Goal: Contribute content: Add original content to the website for others to see

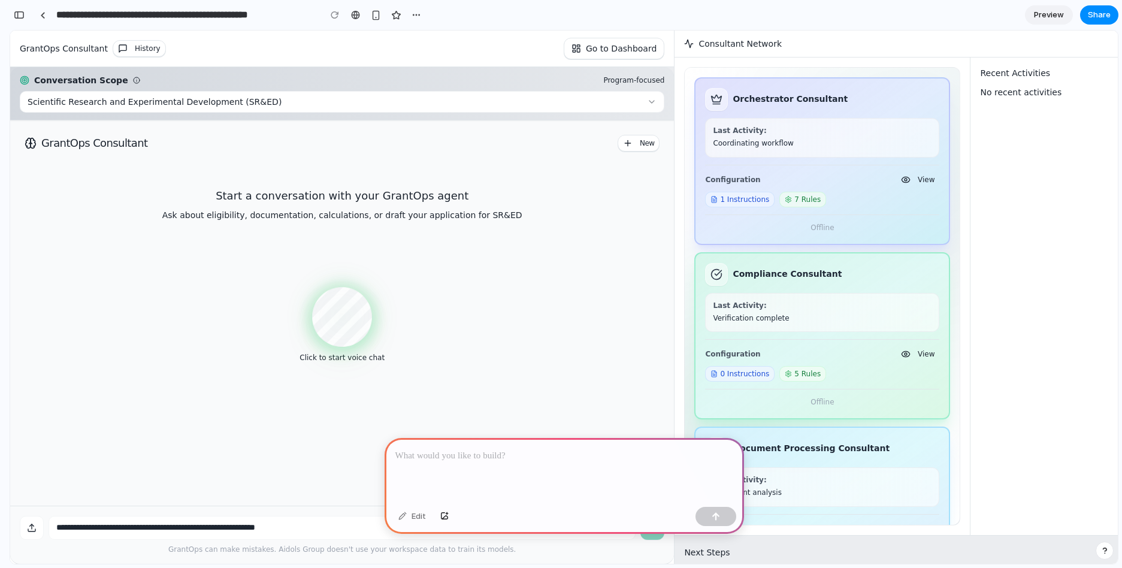
click at [414, 461] on p at bounding box center [564, 456] width 338 height 14
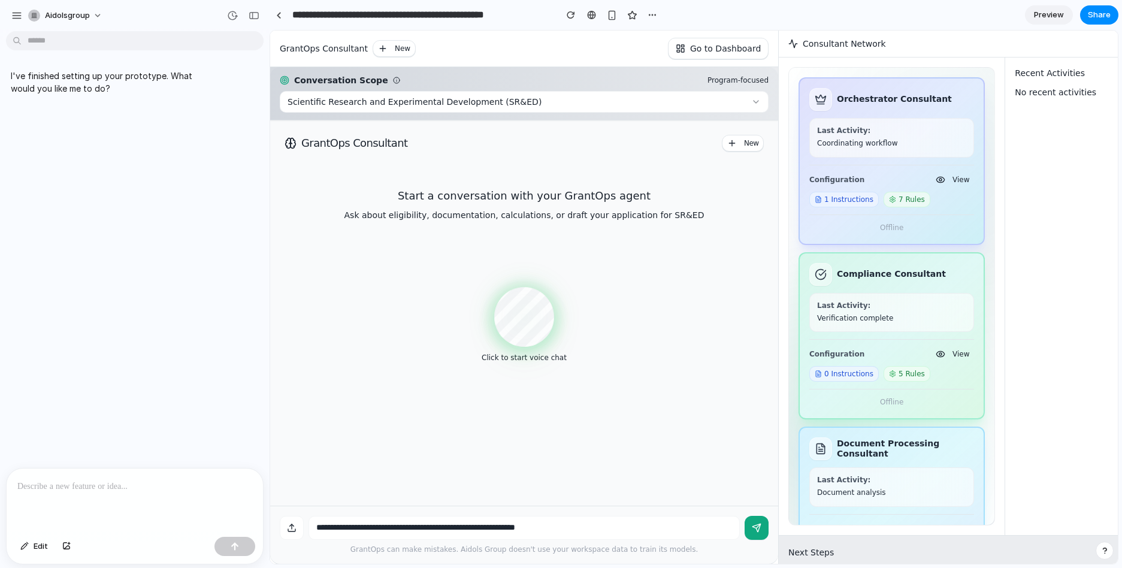
click at [64, 495] on div at bounding box center [135, 500] width 256 height 64
click at [58, 493] on p at bounding box center [134, 486] width 235 height 14
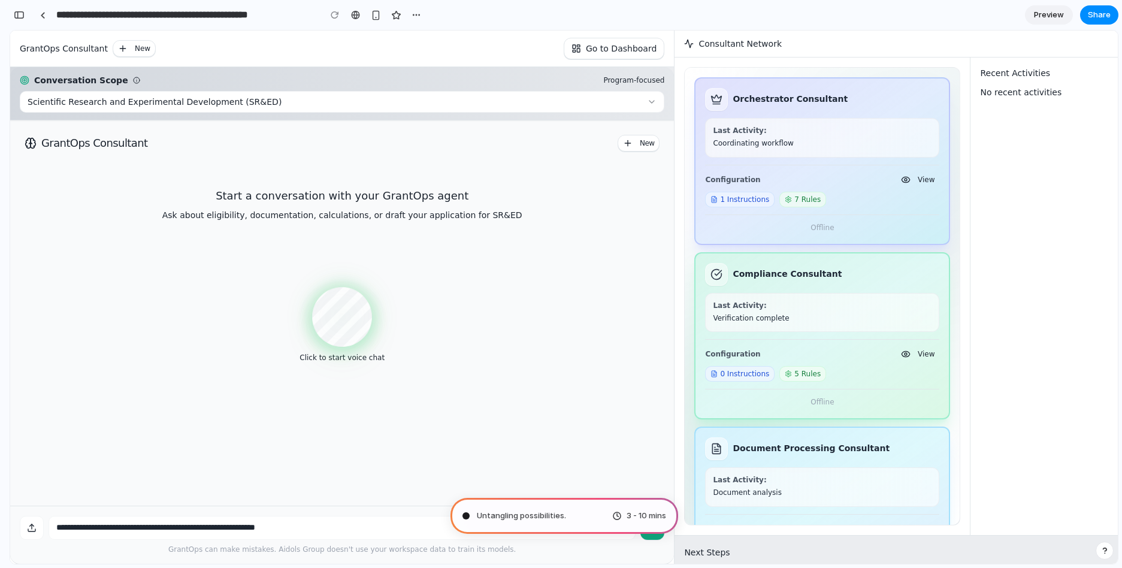
scroll to position [326, 0]
type input "**********"
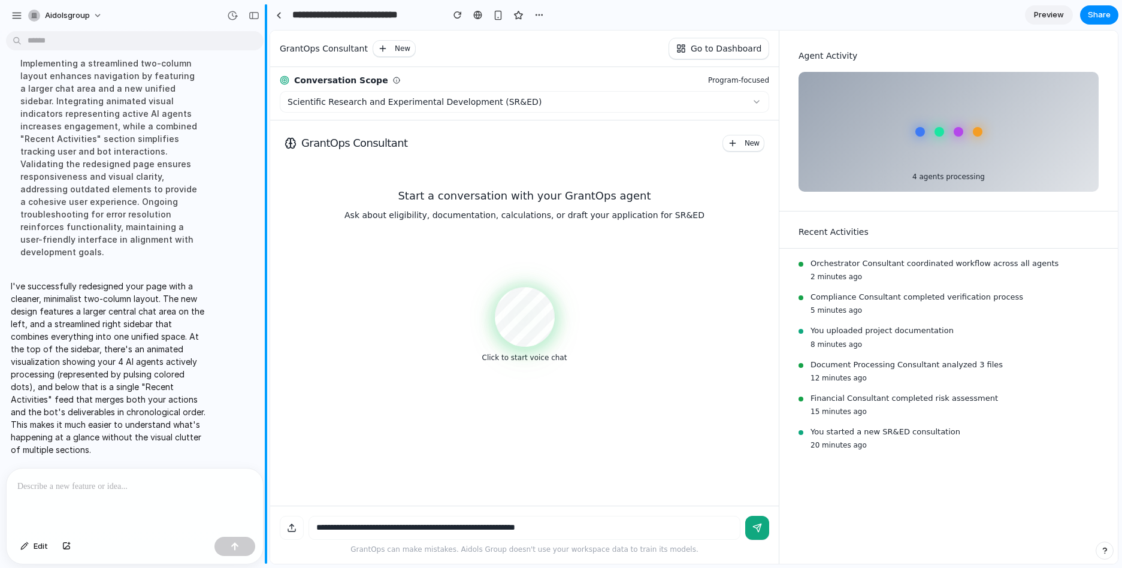
scroll to position [383, 0]
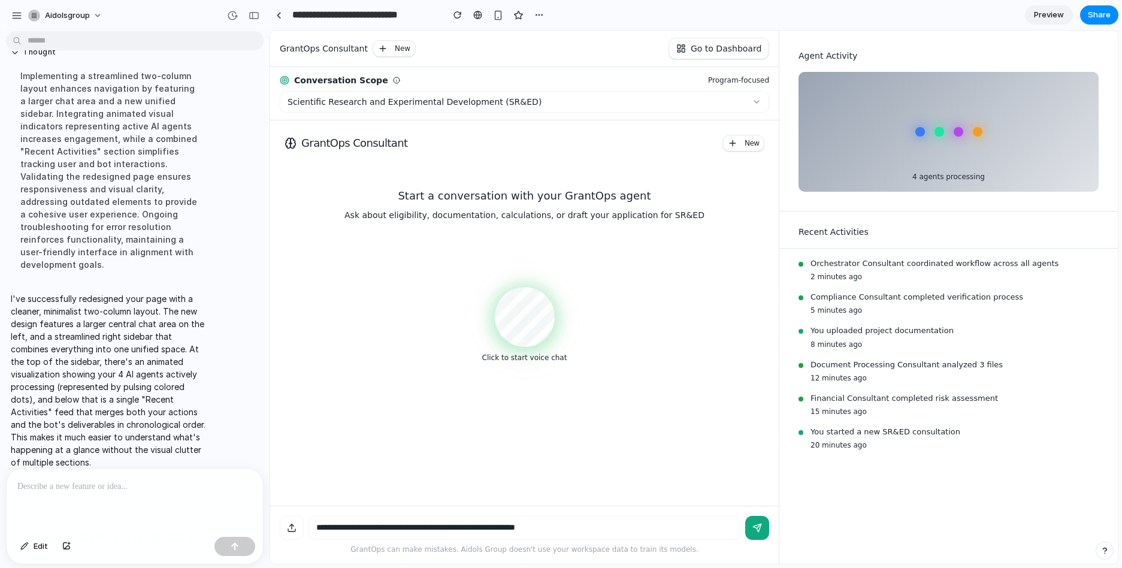
click at [448, 52] on div "GrantOps Consultant New Go to Dashboard" at bounding box center [524, 49] width 509 height 37
click at [274, 16] on link at bounding box center [279, 15] width 18 height 18
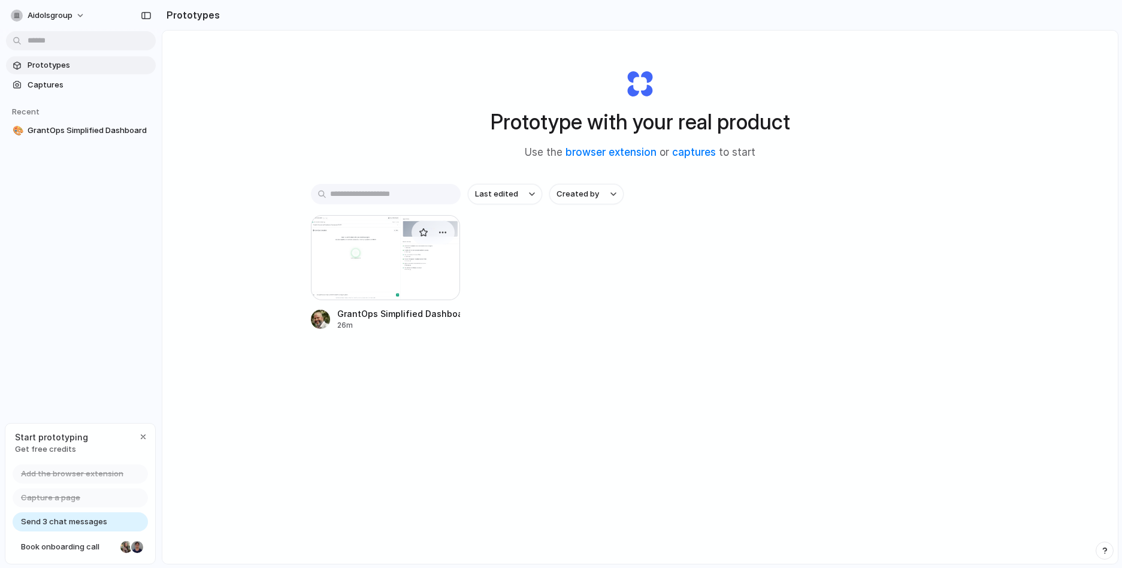
click at [419, 273] on div at bounding box center [386, 257] width 150 height 85
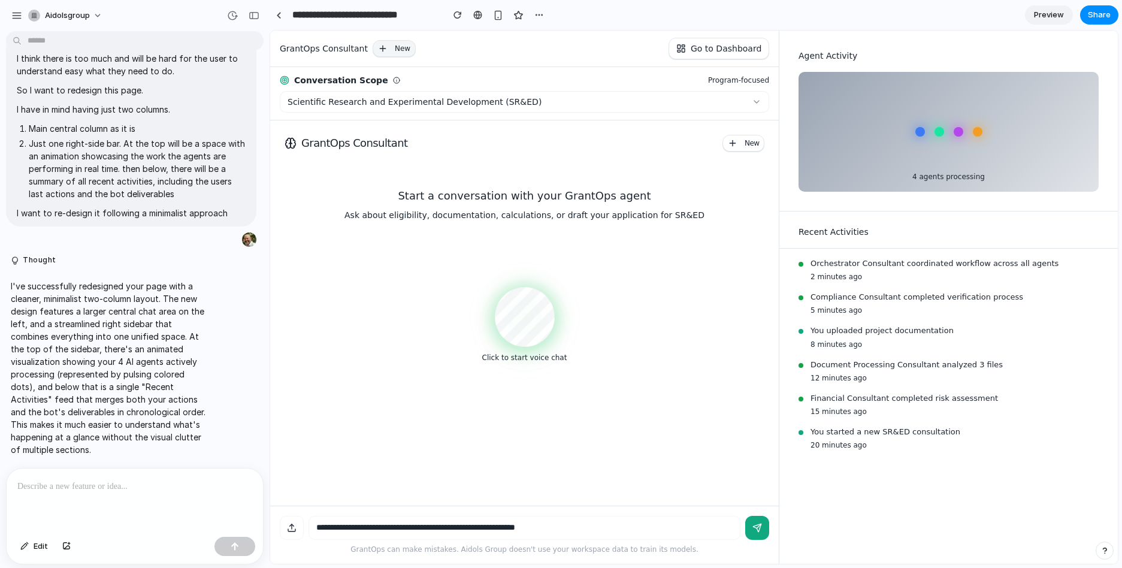
click at [391, 43] on button "New" at bounding box center [394, 48] width 43 height 17
click at [84, 489] on p at bounding box center [134, 486] width 235 height 14
